Goal: Task Accomplishment & Management: Manage account settings

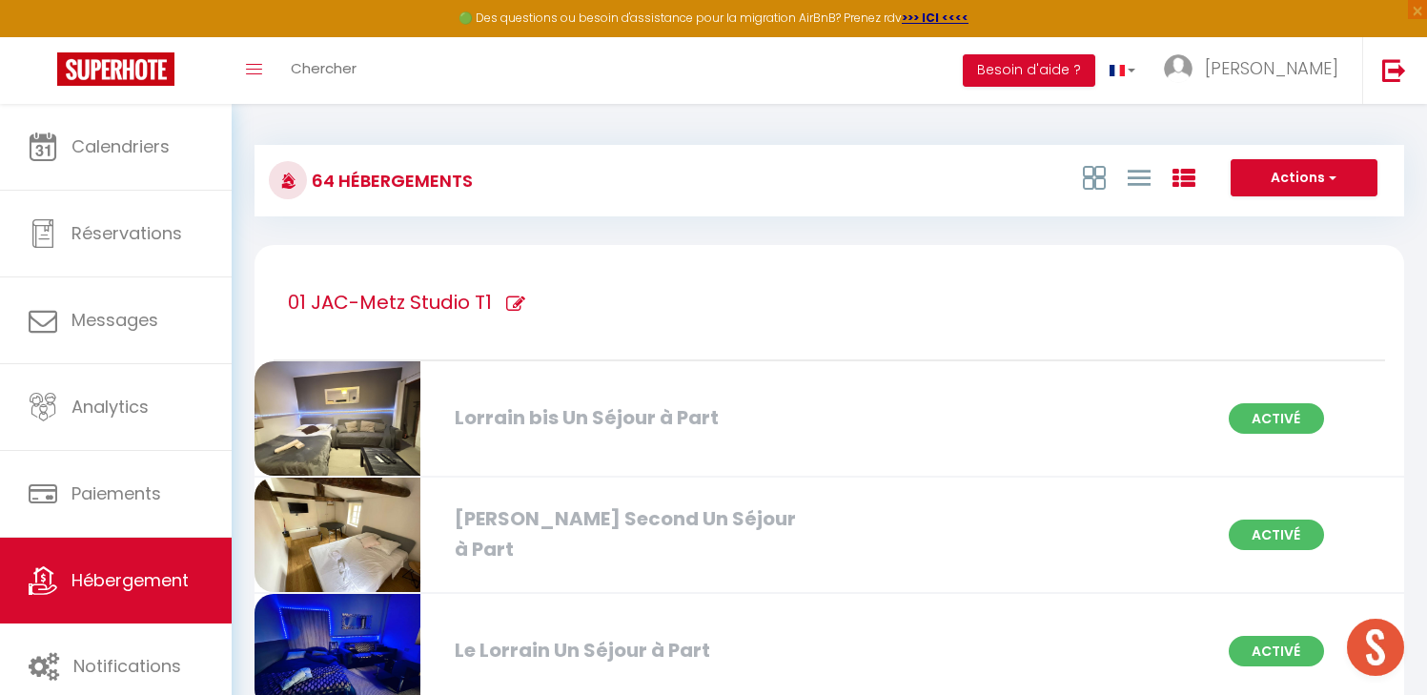
scroll to position [7098, 0]
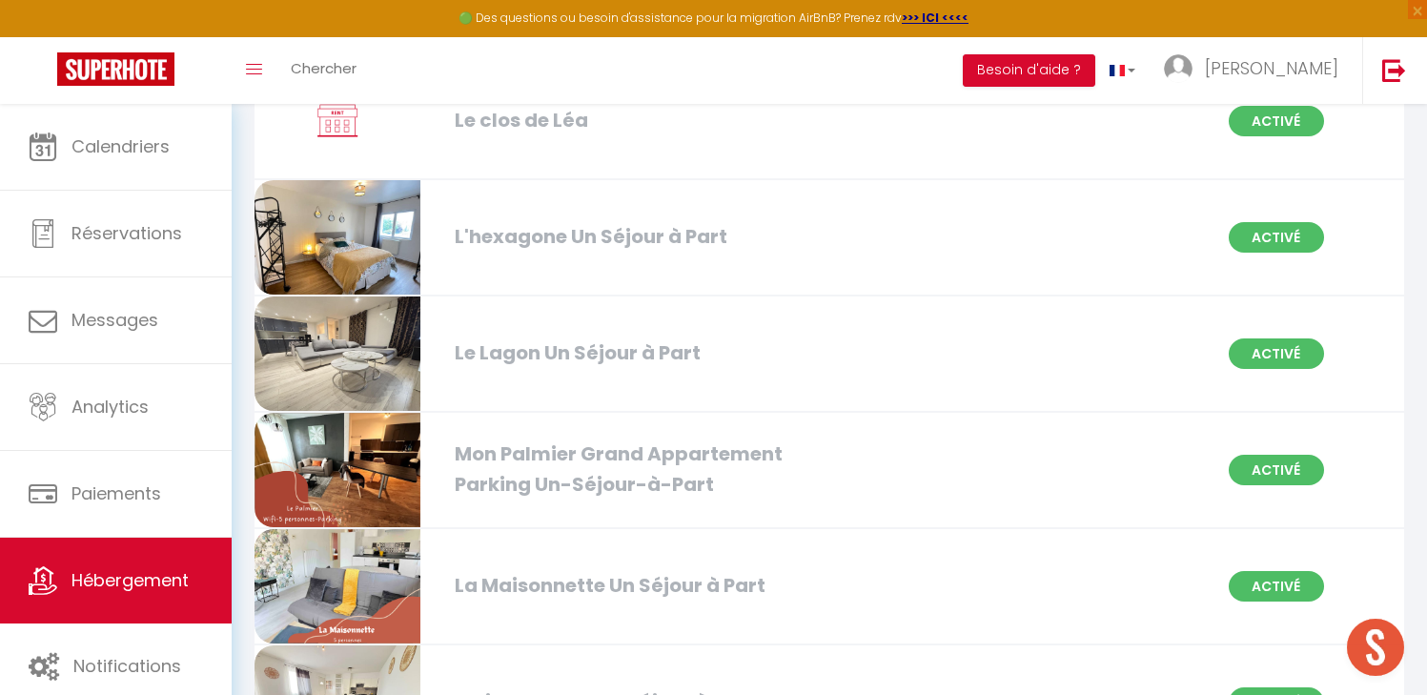
click at [636, 345] on div "Le Lagon Un Séjour à Part" at bounding box center [628, 353] width 367 height 30
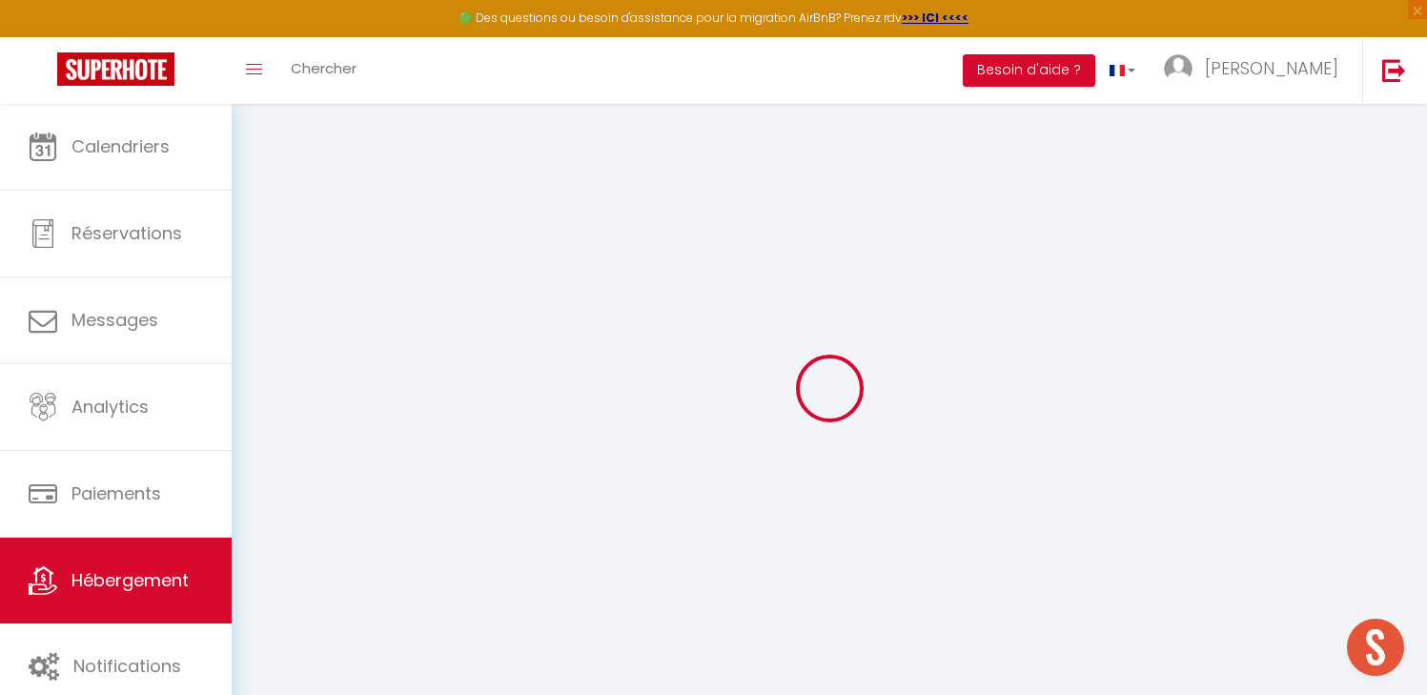
checkbox input "false"
checkbox input "true"
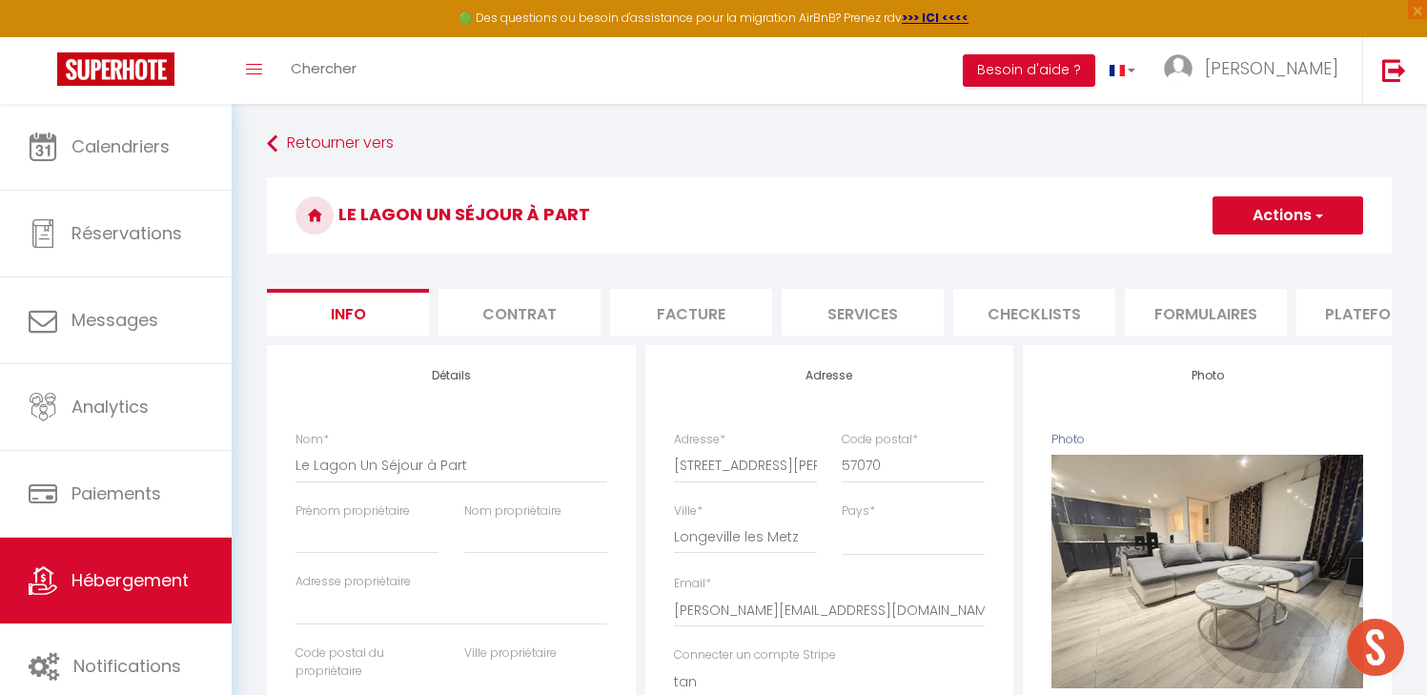
checkbox input "false"
checkbox input "true"
checkbox input "false"
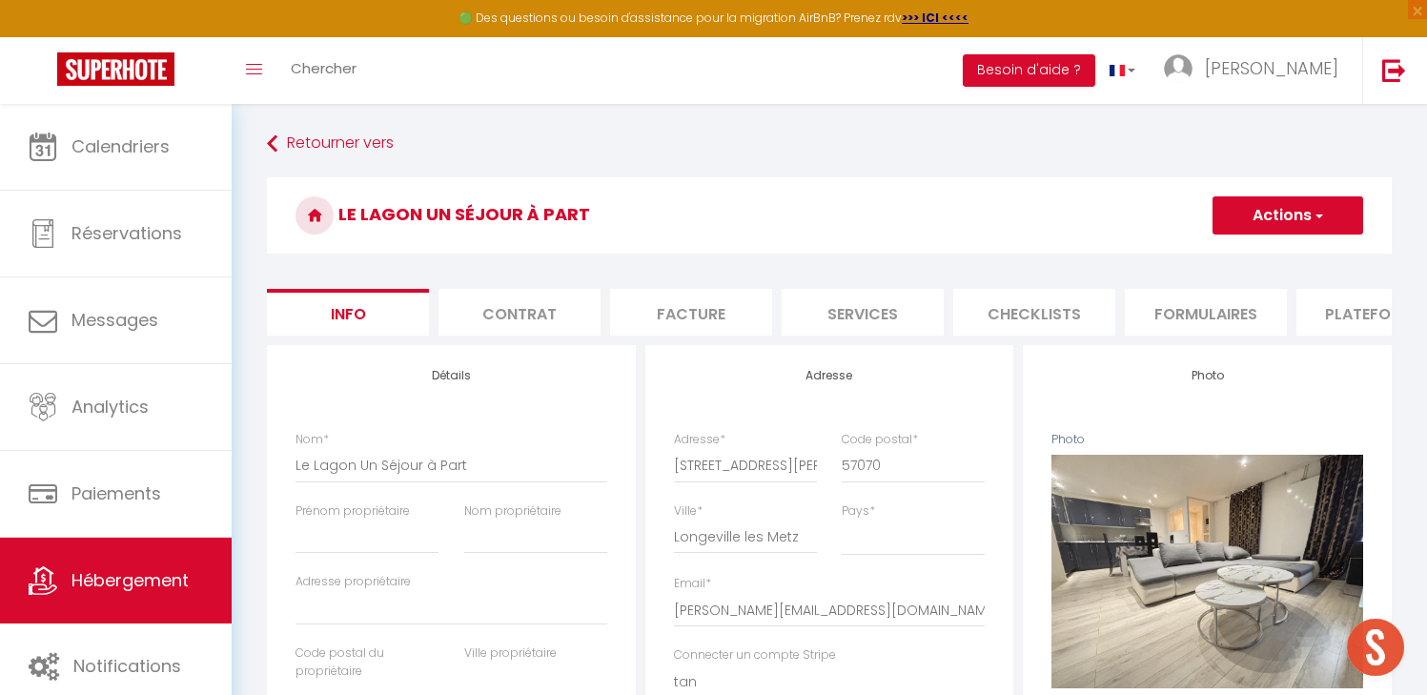
checkbox input "true"
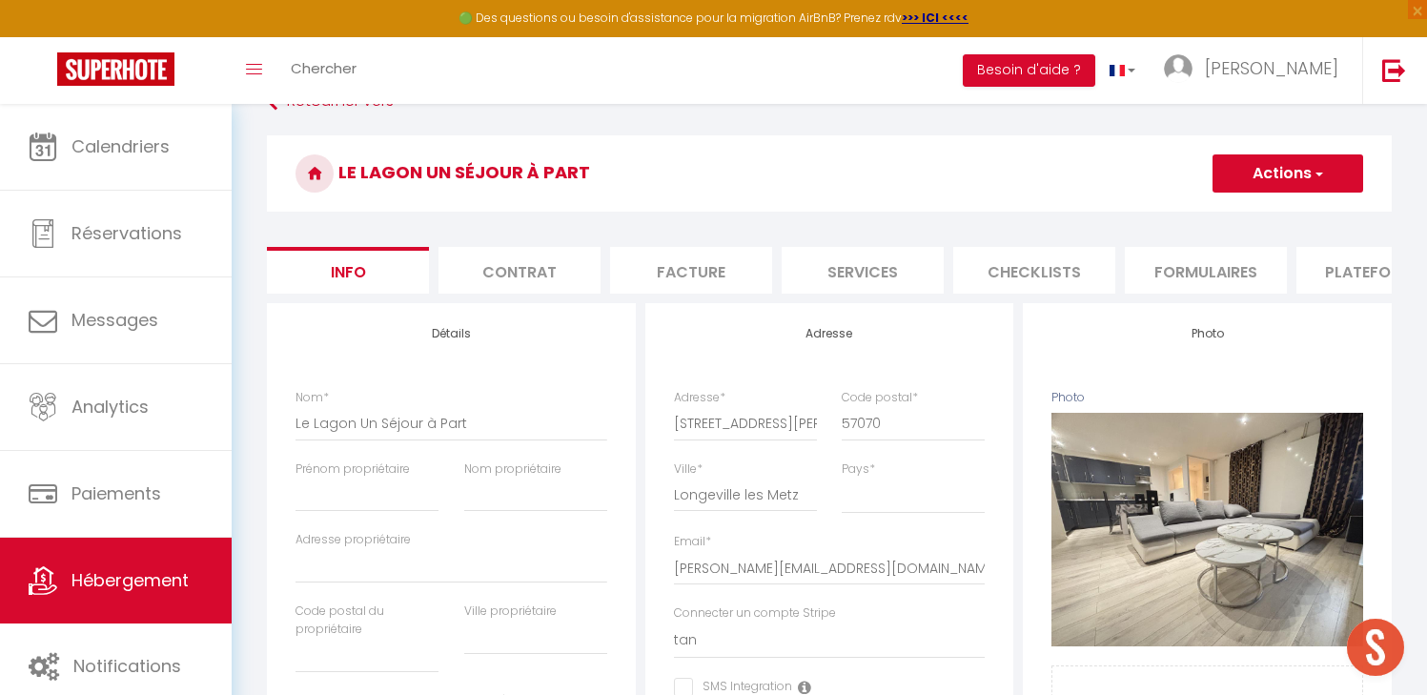
click at [1328, 283] on li "Plateformes" at bounding box center [1377, 270] width 162 height 47
select select
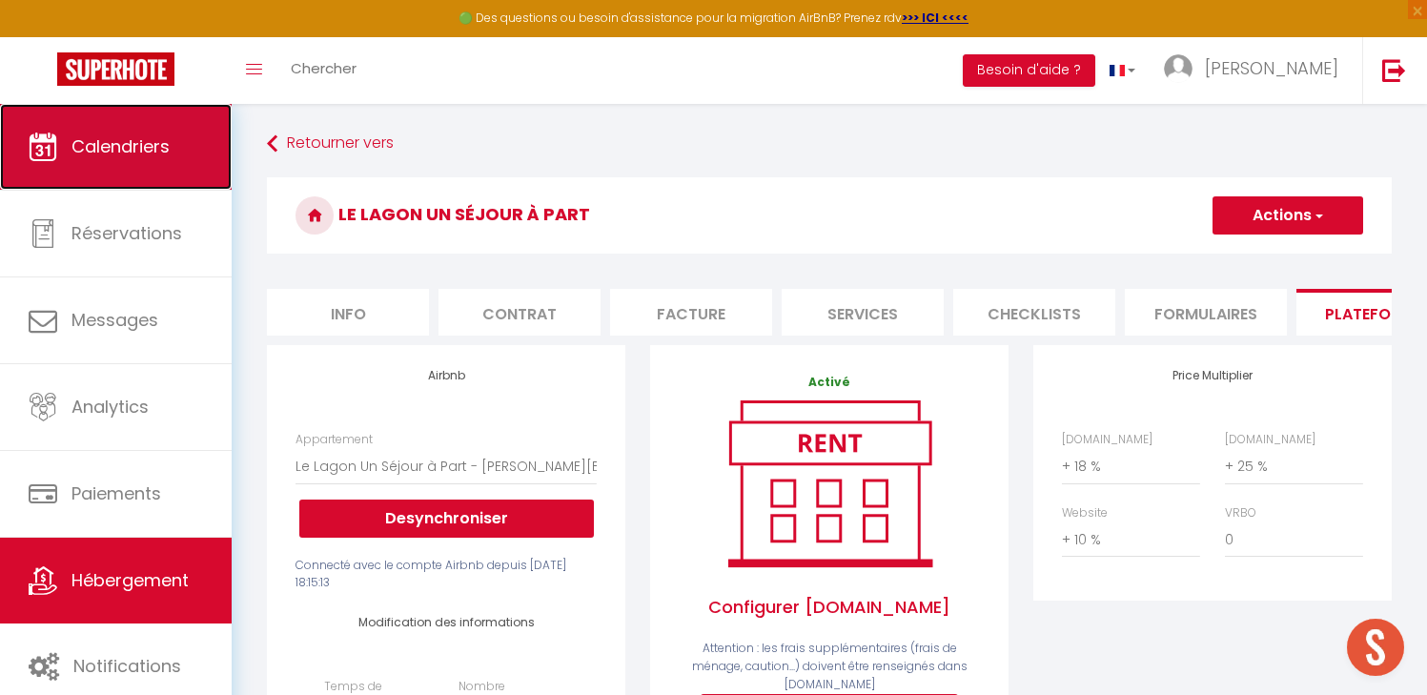
click at [100, 142] on span "Calendriers" at bounding box center [120, 146] width 98 height 24
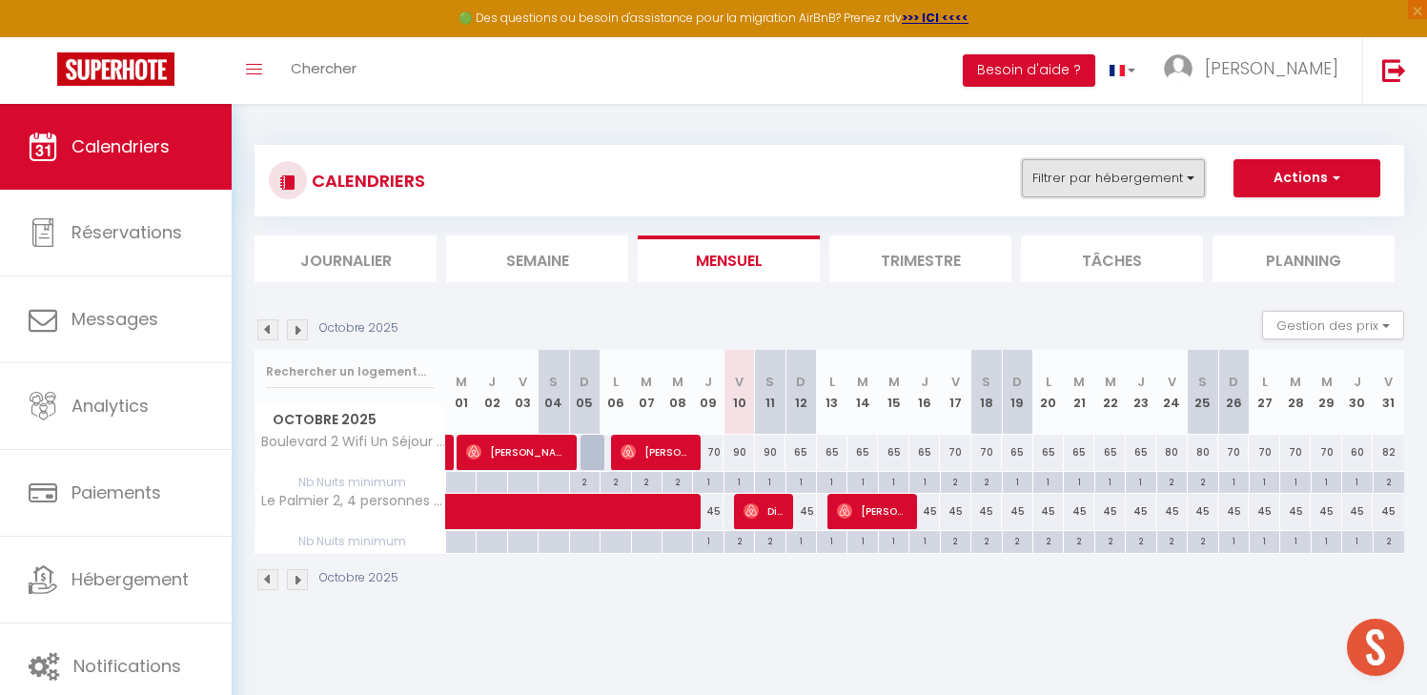
click at [1084, 177] on button "Filtrer par hébergement" at bounding box center [1113, 178] width 183 height 38
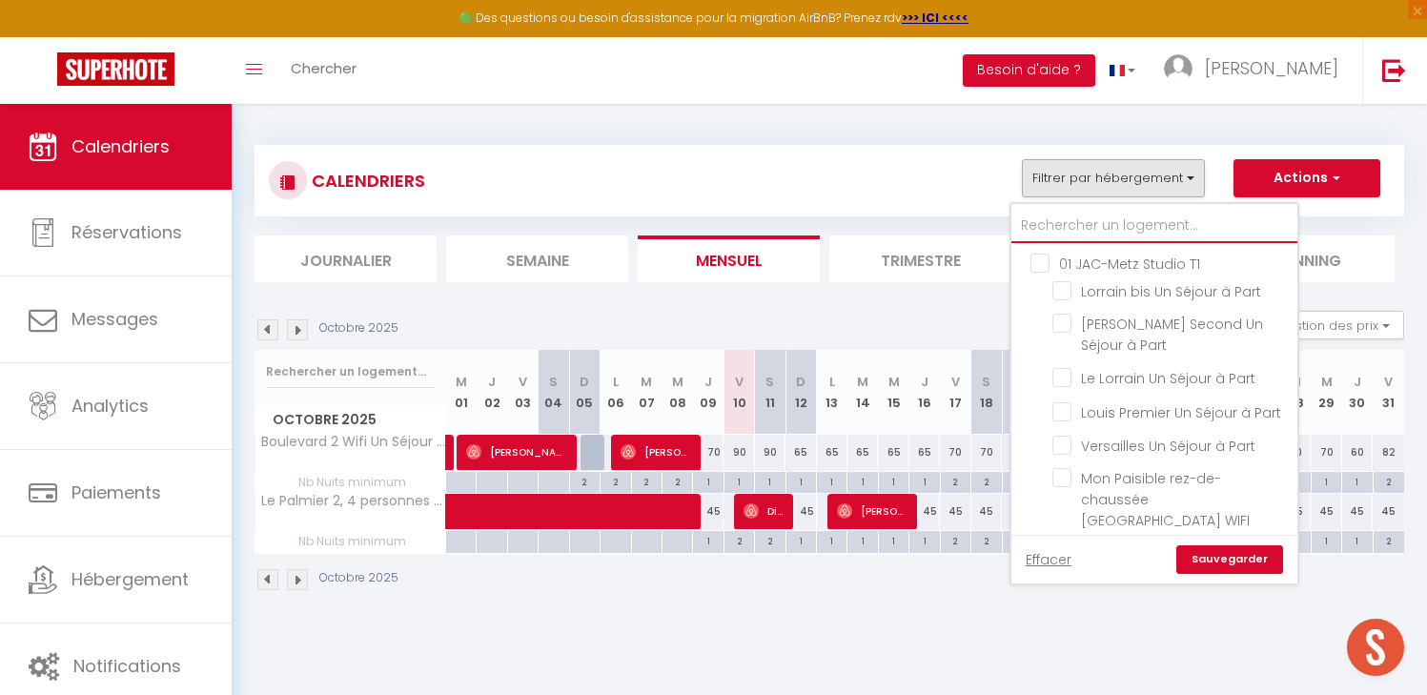
click at [1056, 228] on input "text" at bounding box center [1154, 226] width 286 height 34
type input "l"
checkbox input "false"
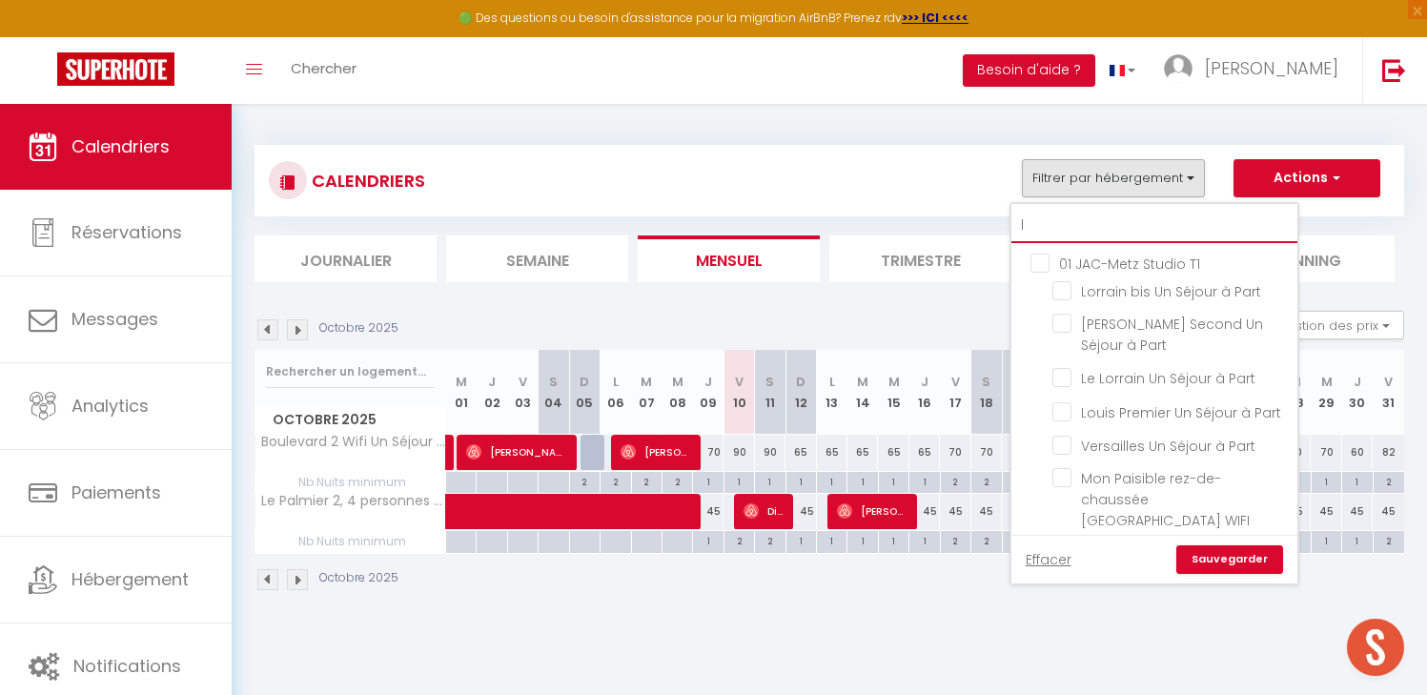
checkbox input "false"
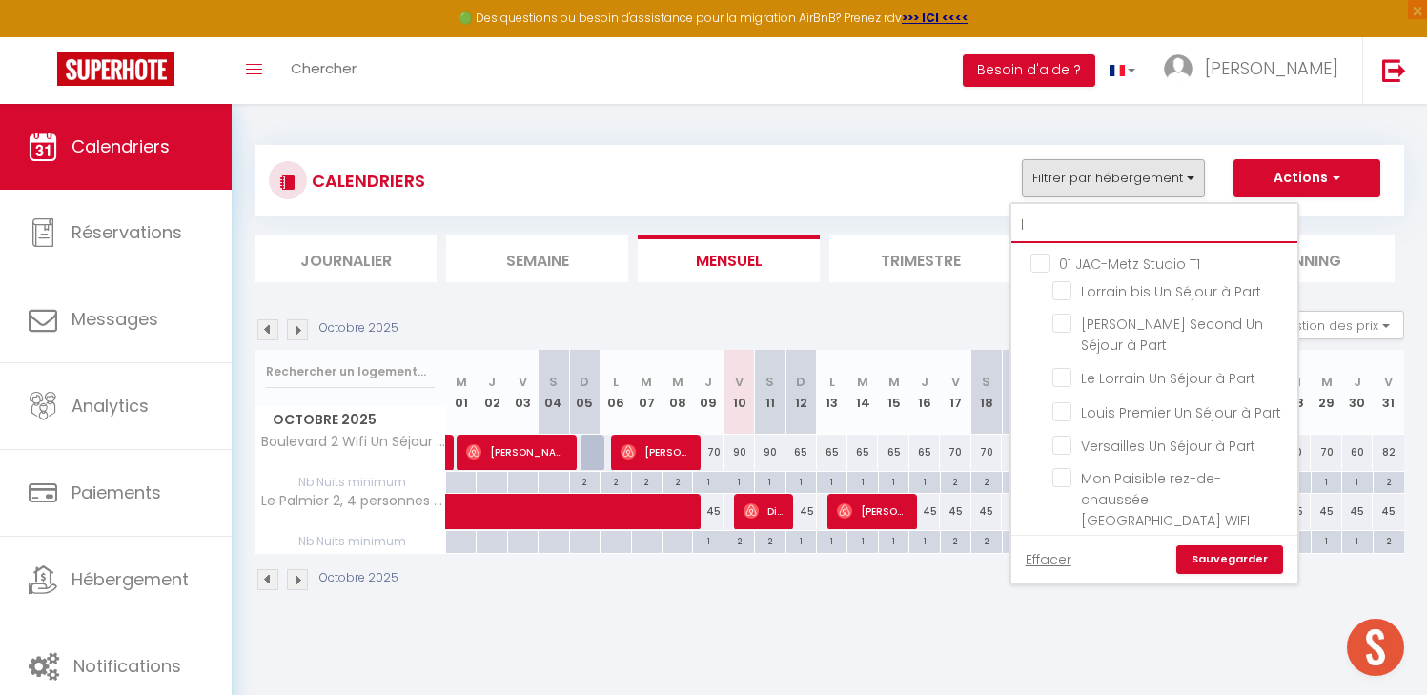
checkbox input "false"
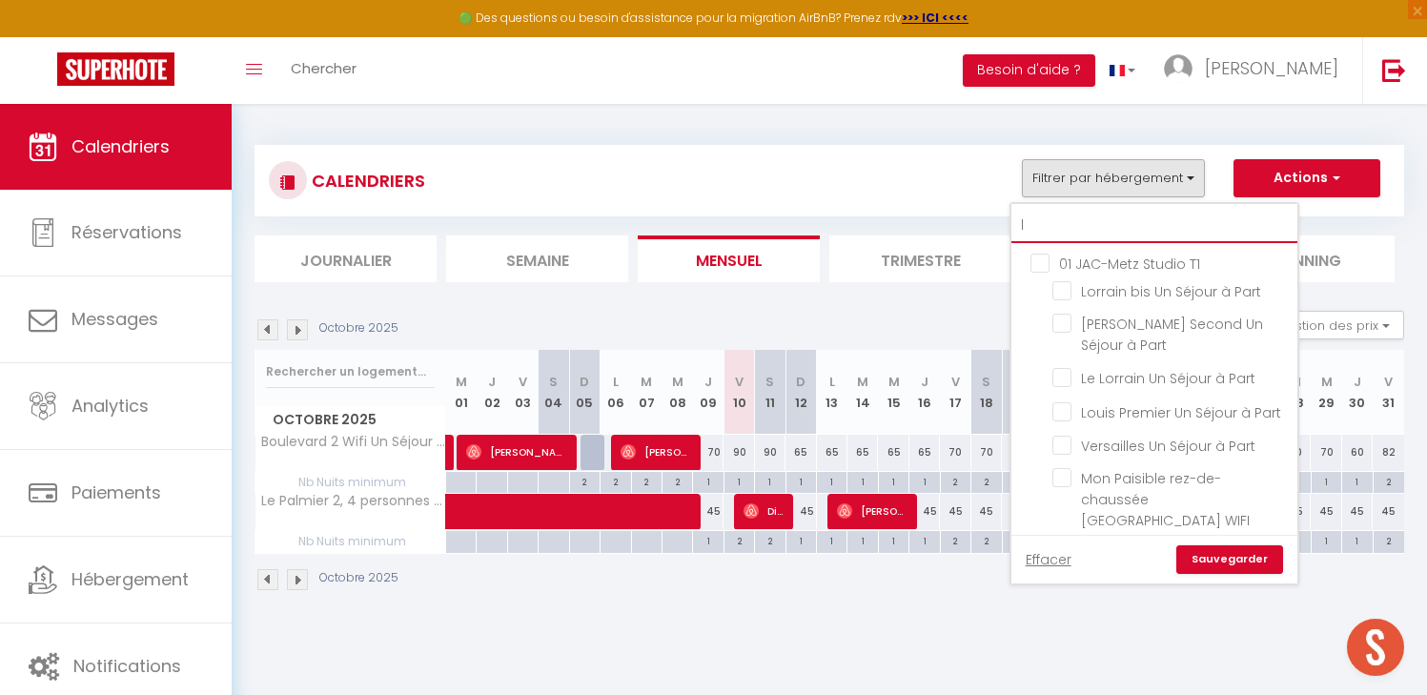
checkbox input "false"
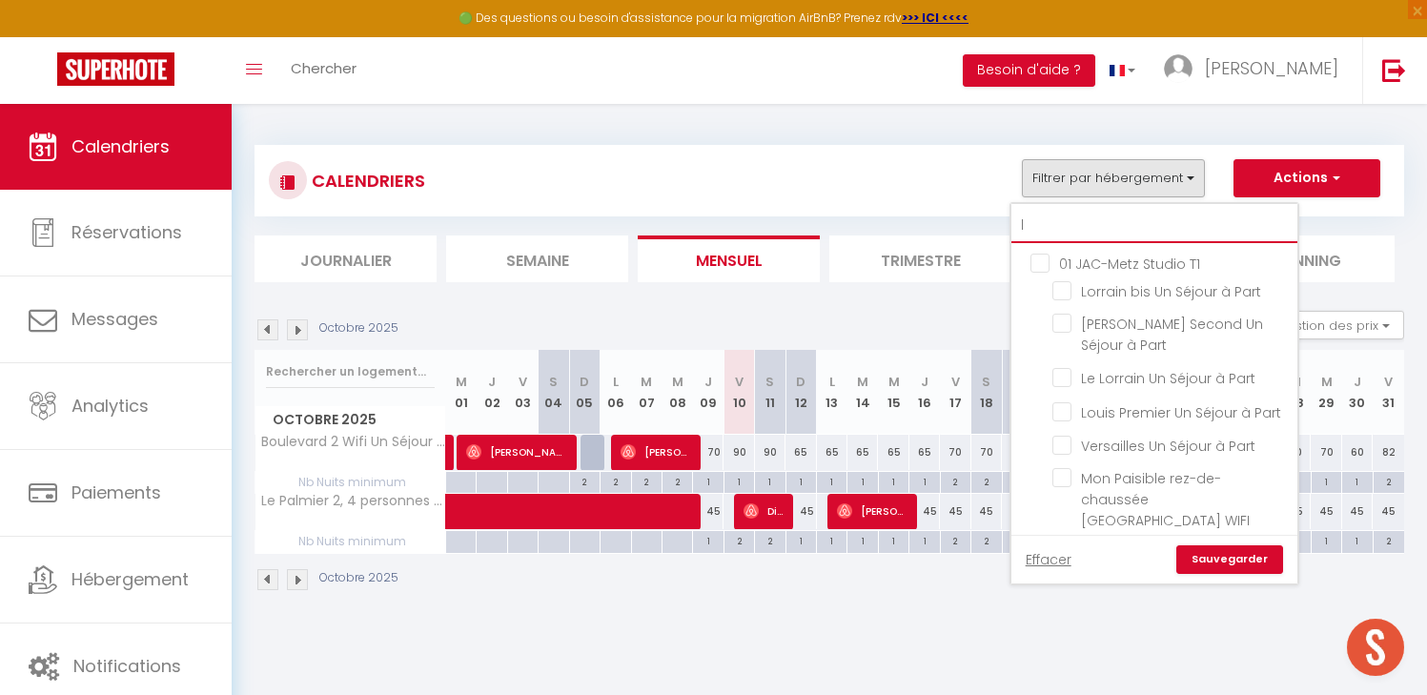
checkbox input "false"
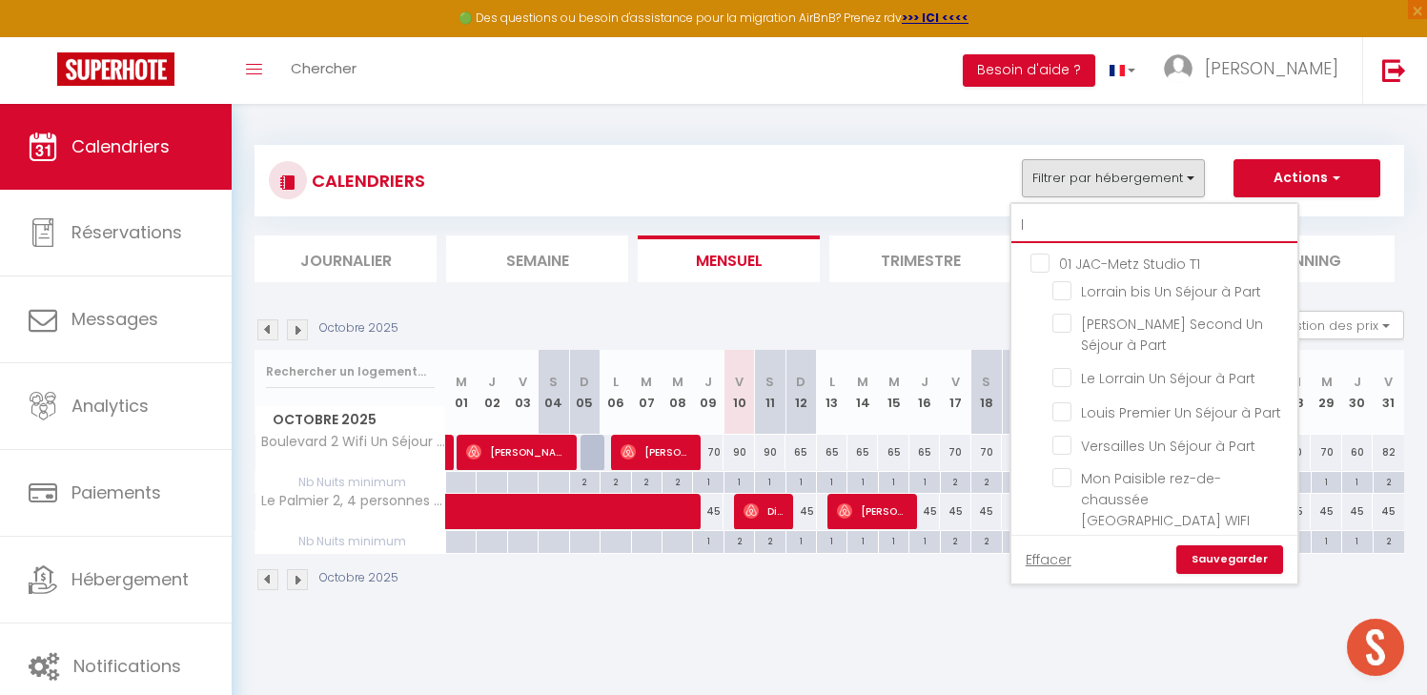
checkbox input "false"
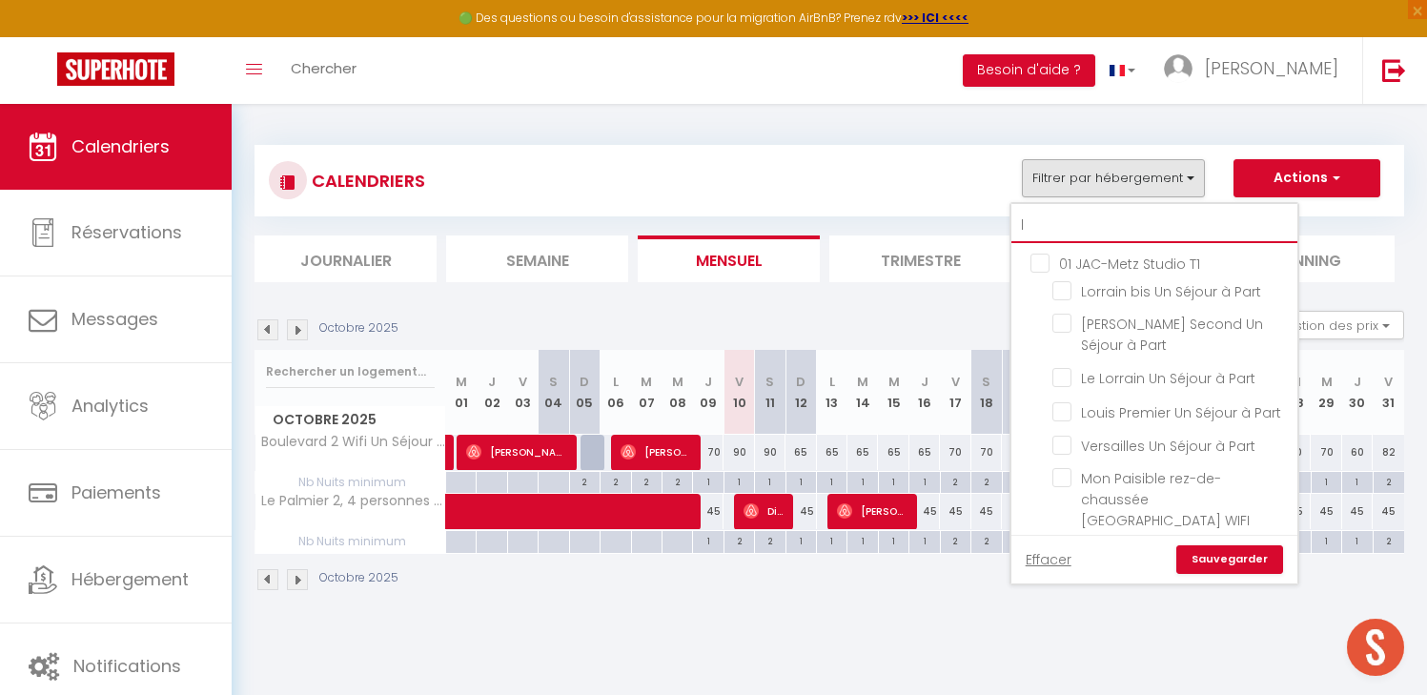
checkbox input "false"
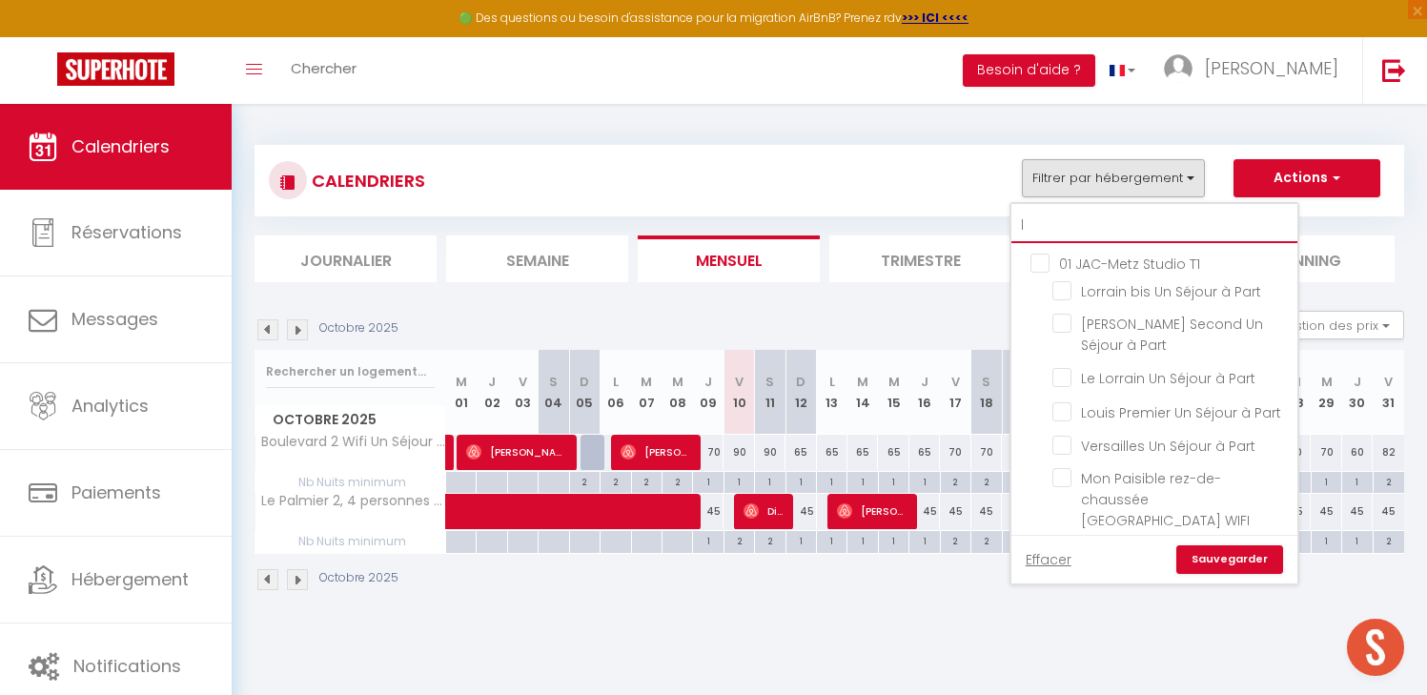
checkbox input "false"
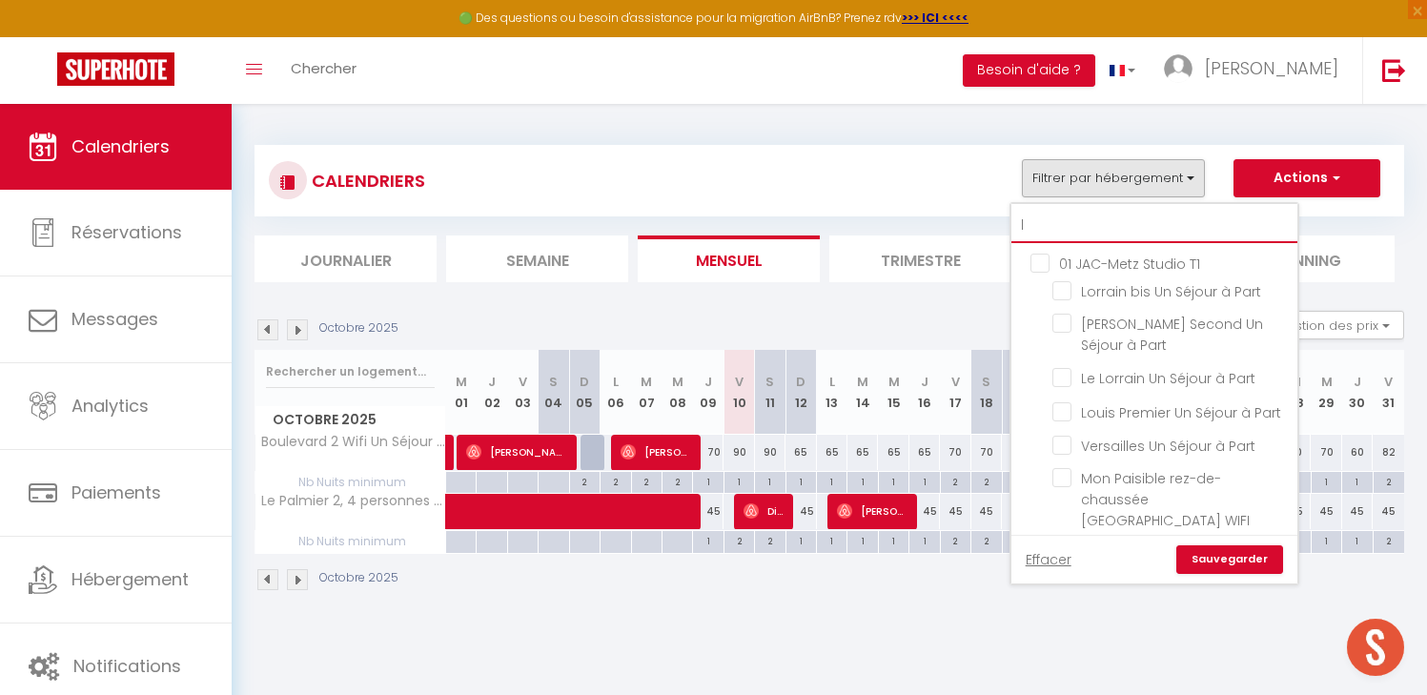
checkbox input "false"
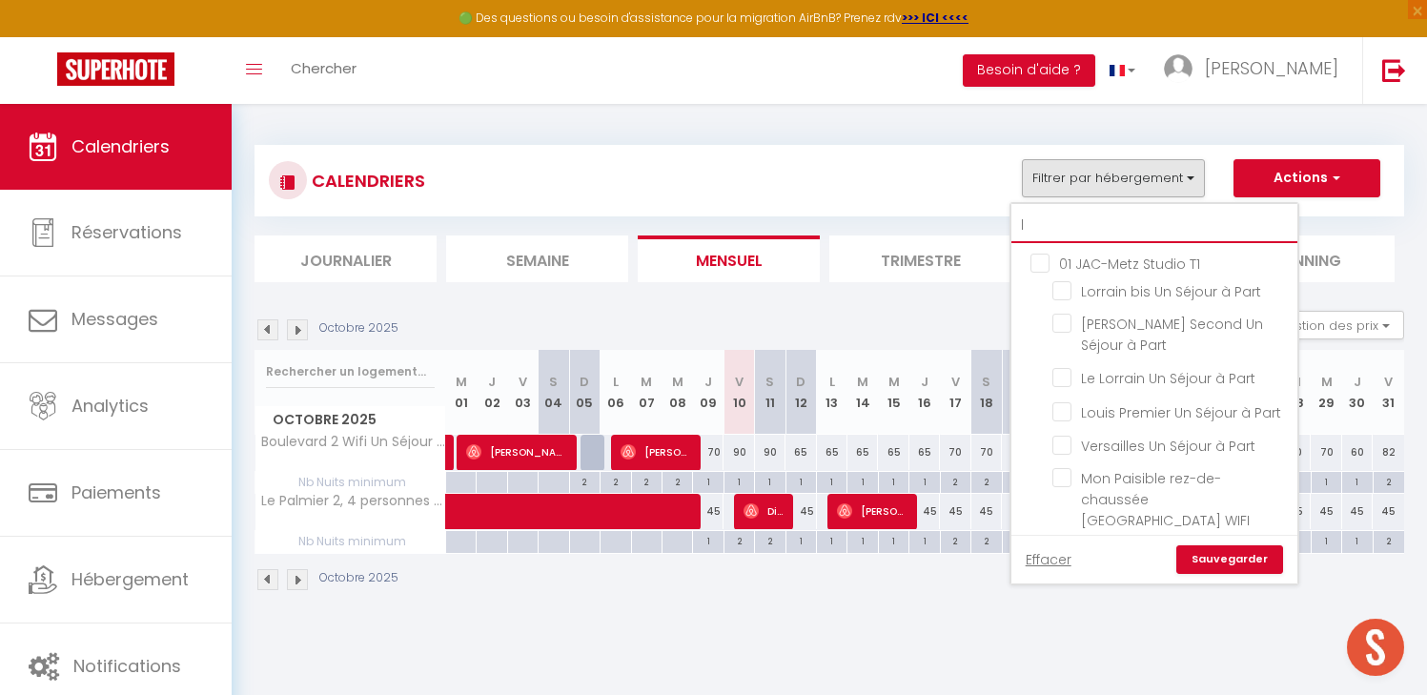
checkbox input "false"
type input "la"
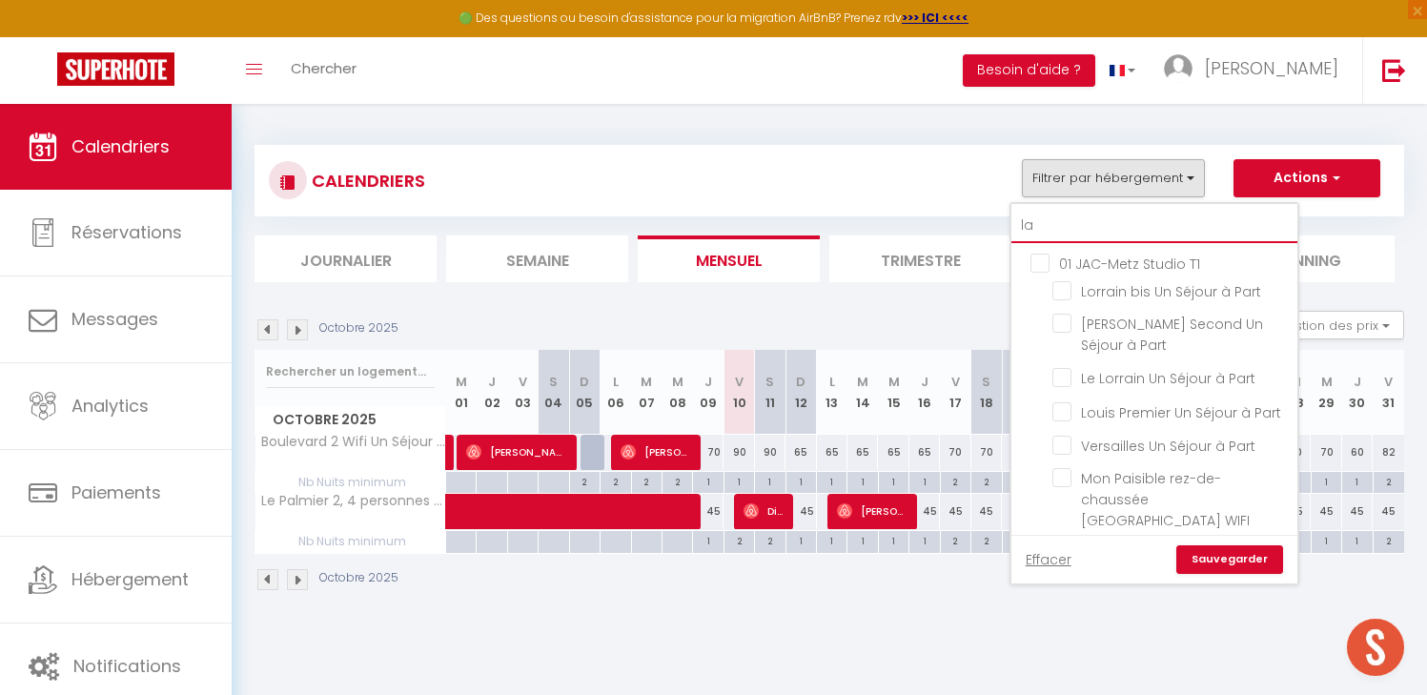
checkbox input "false"
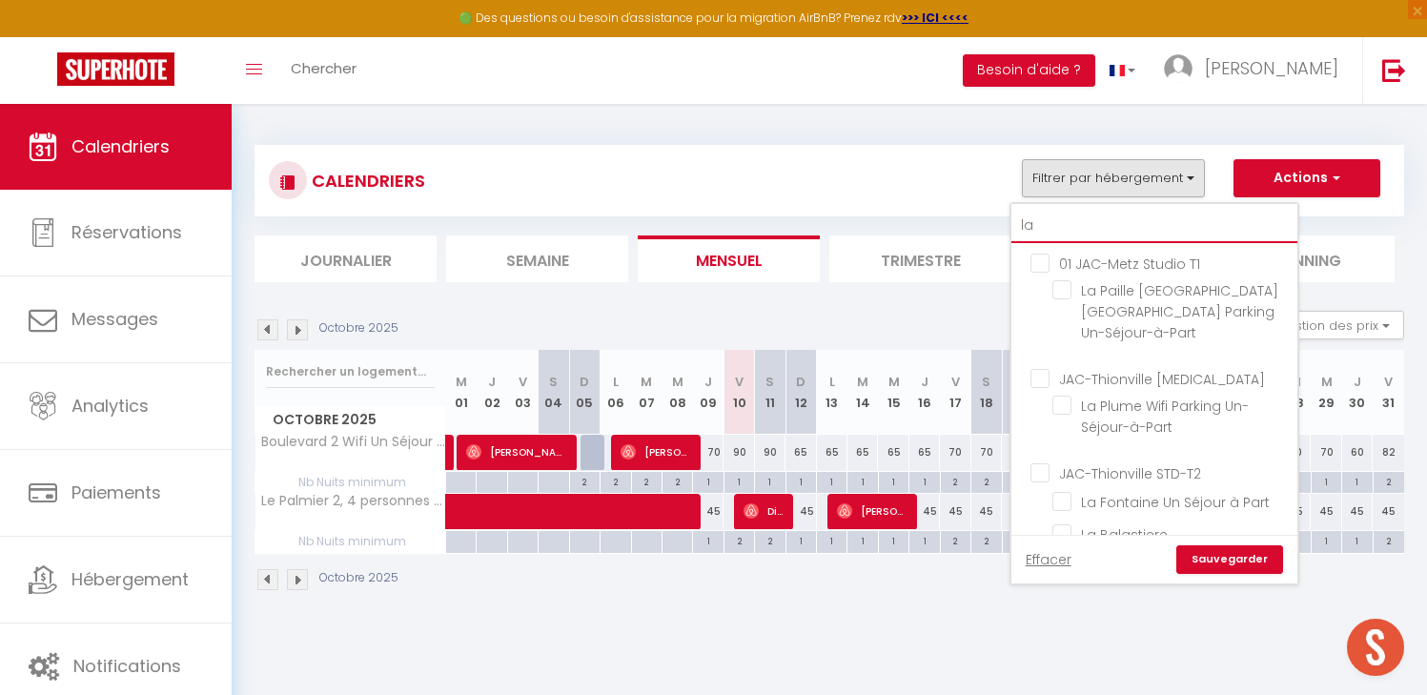
type input "lag"
checkbox input "false"
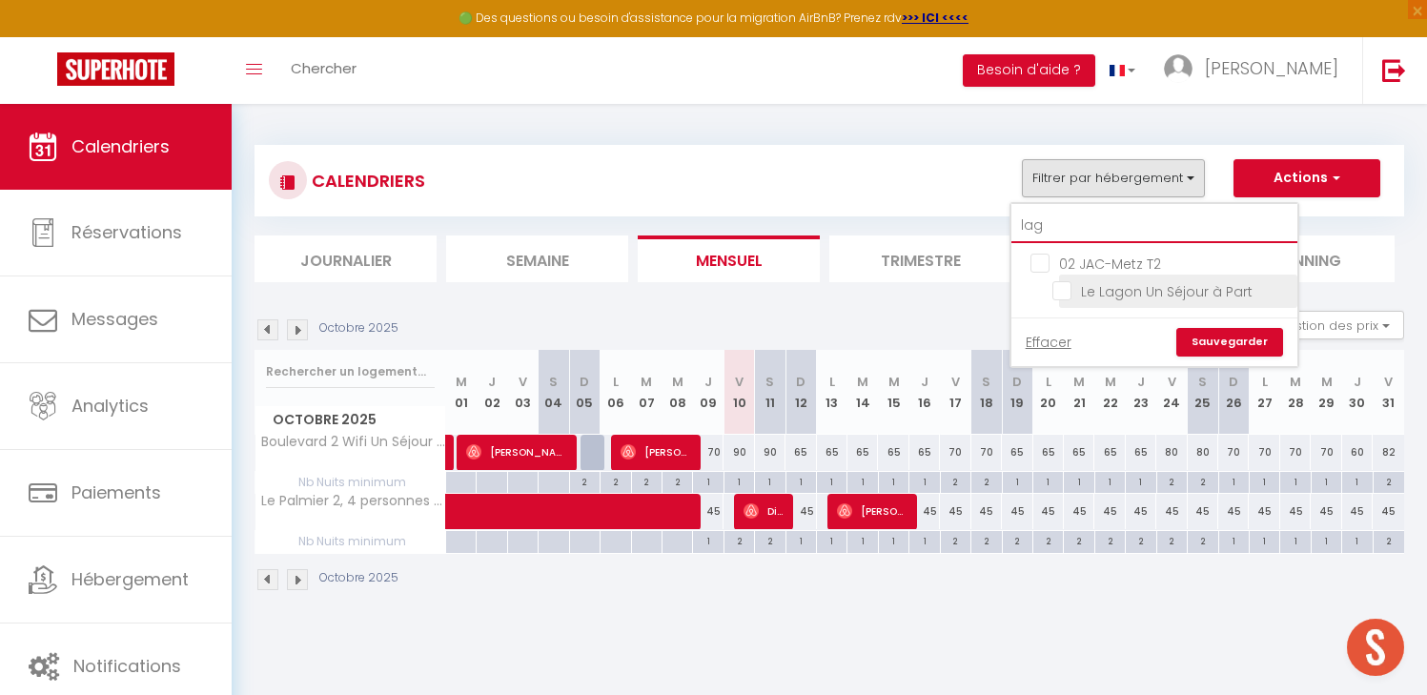
type input "lag"
click at [1070, 286] on input "Le Lagon Un Séjour à Part" at bounding box center [1171, 289] width 238 height 19
checkbox input "true"
click at [1250, 341] on link "Sauvegarder" at bounding box center [1229, 342] width 107 height 29
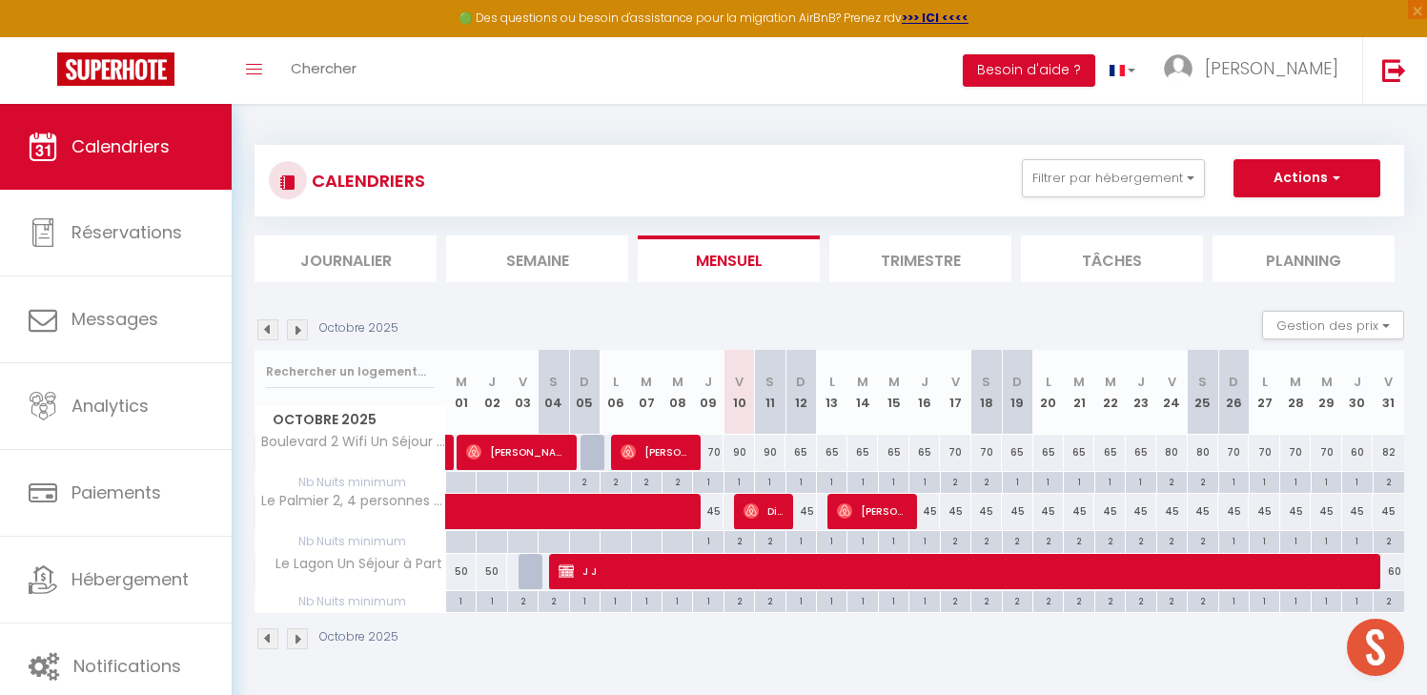
click at [913, 261] on li "Trimestre" at bounding box center [920, 258] width 182 height 47
